Goal: Check status

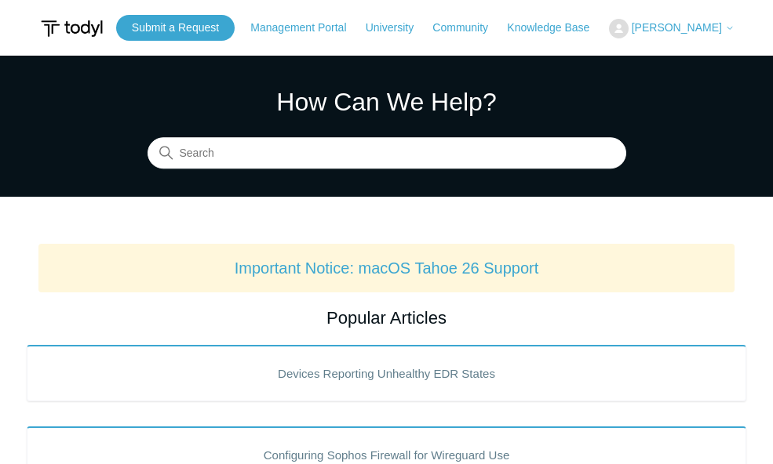
click at [661, 33] on span "[PERSON_NAME]" at bounding box center [676, 27] width 90 height 13
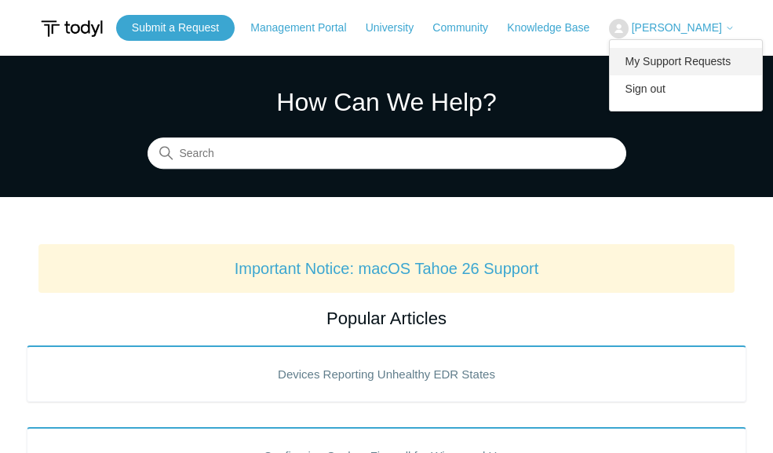
click at [666, 61] on link "My Support Requests" at bounding box center [685, 61] width 153 height 27
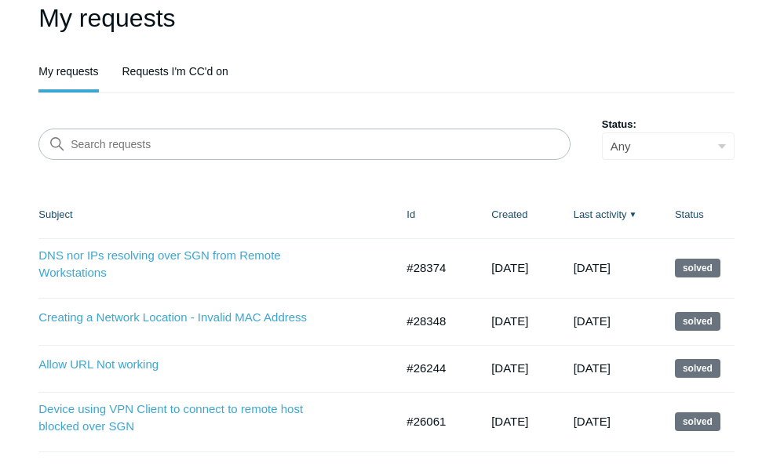
scroll to position [33, 0]
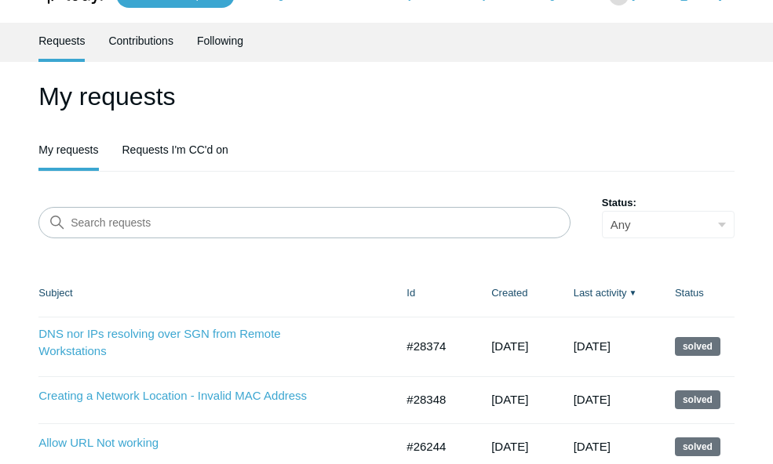
click at [6, 398] on div "My requests My requests Requests I'm CC'd on Search requests Status: Any Open A…" at bounding box center [386, 334] width 773 height 513
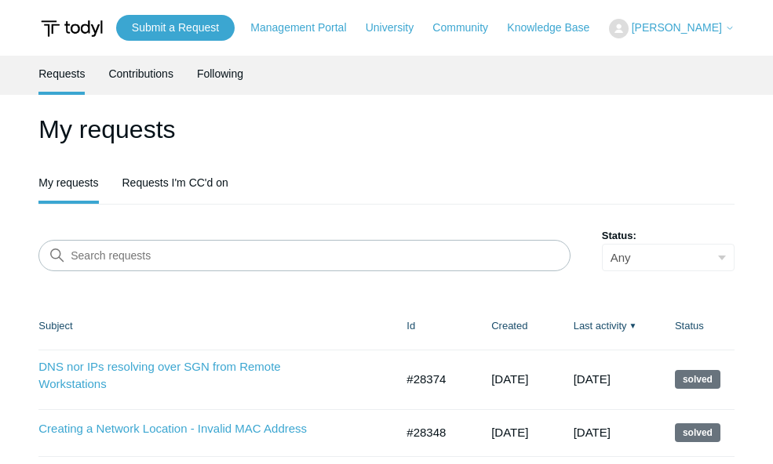
click at [700, 321] on th "Status" at bounding box center [696, 326] width 75 height 47
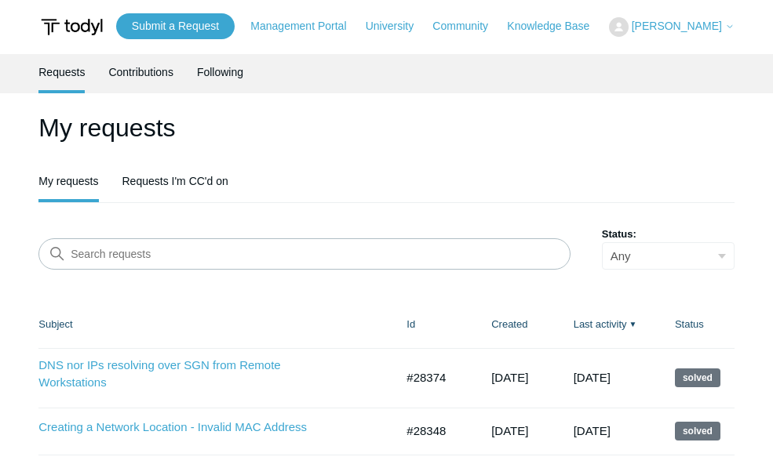
click at [705, 317] on th "Status" at bounding box center [696, 324] width 75 height 47
click at [293, 161] on header "My requests My requests Requests I'm CC'd on" at bounding box center [386, 156] width 696 height 94
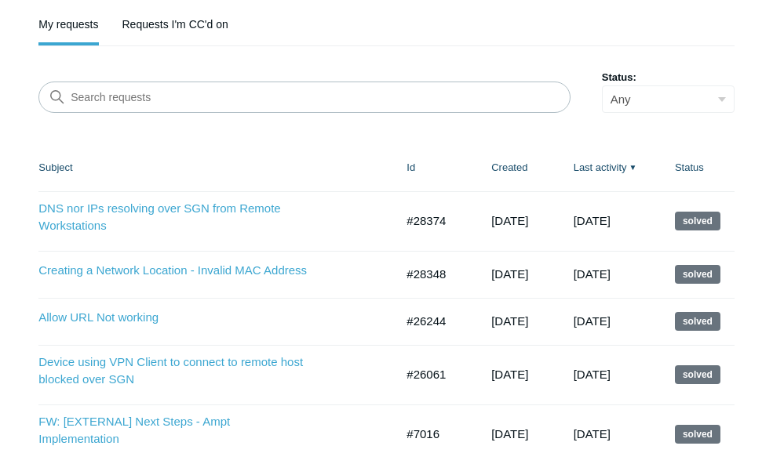
scroll to position [268, 0]
